Goal: Transaction & Acquisition: Purchase product/service

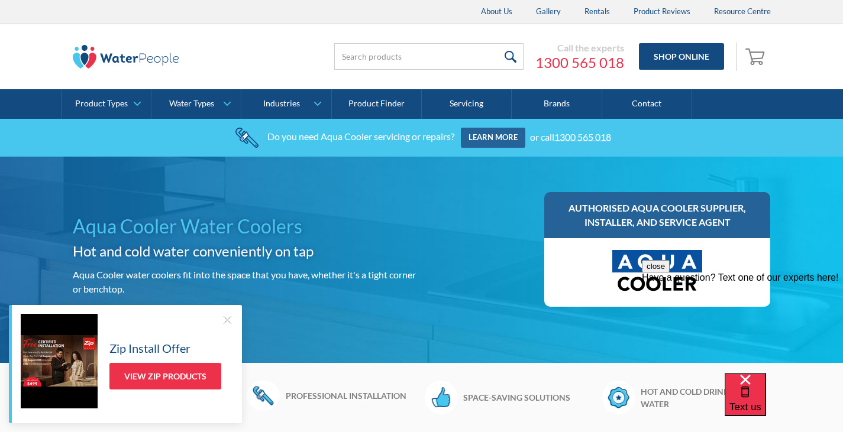
click at [219, 319] on div "Zip Install Offer View Zip Products" at bounding box center [127, 361] width 212 height 95
click at [224, 319] on div at bounding box center [227, 320] width 12 height 12
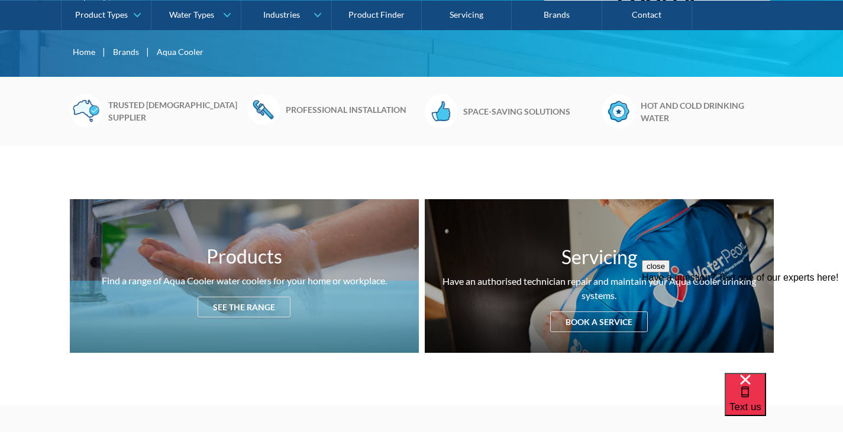
scroll to position [296, 0]
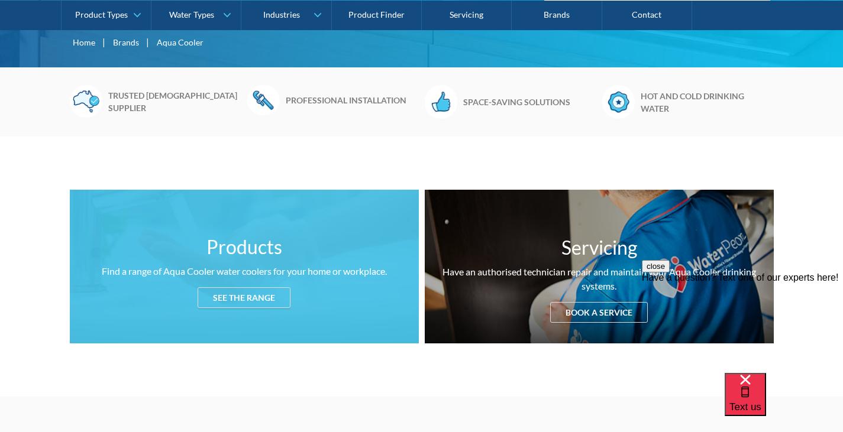
click at [285, 297] on div "See the range" at bounding box center [243, 297] width 93 height 21
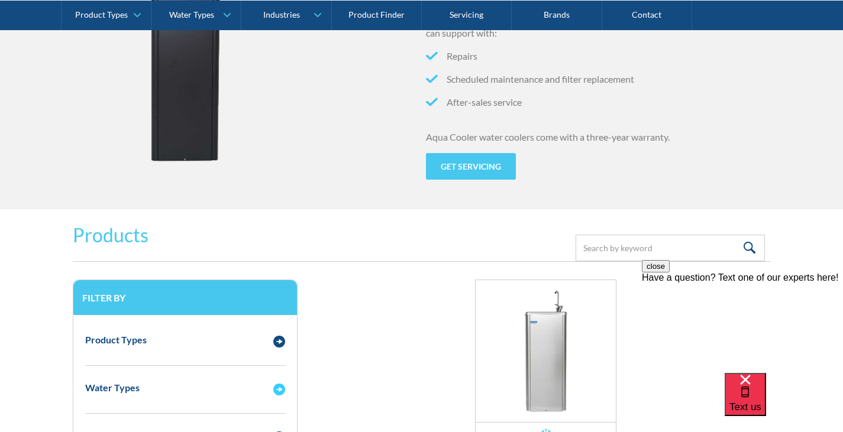
scroll to position [1267, 0]
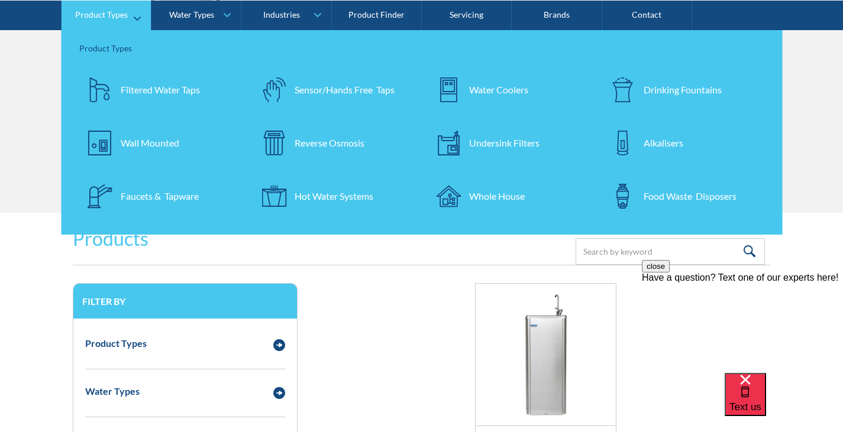
click at [478, 96] on div "Water Coolers" at bounding box center [498, 89] width 59 height 14
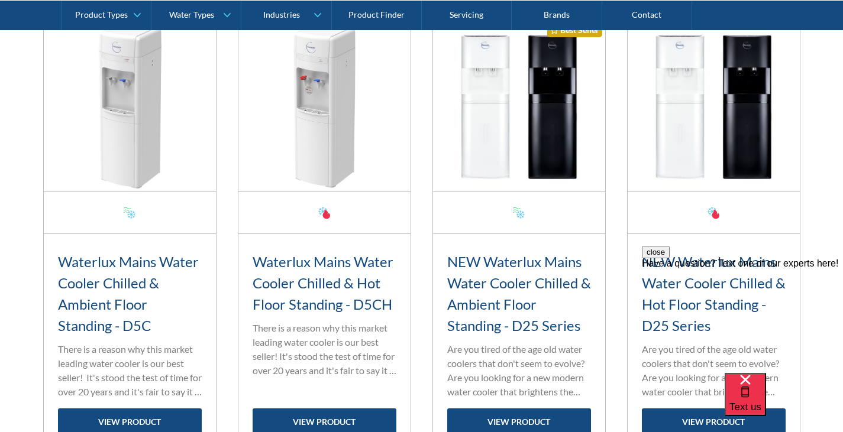
scroll to position [473, 0]
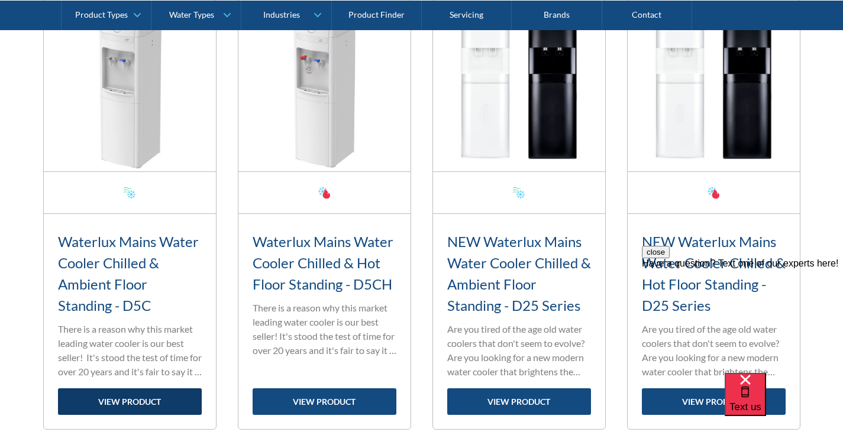
click at [118, 399] on link "view product" at bounding box center [130, 401] width 144 height 27
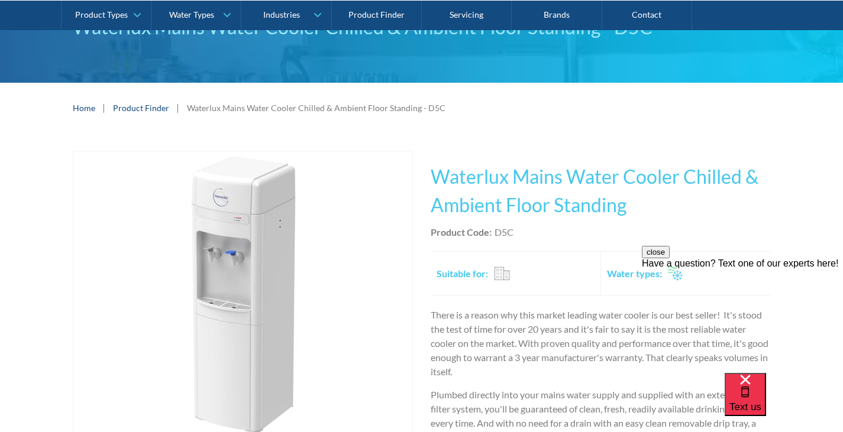
scroll to position [118, 0]
